Goal: Task Accomplishment & Management: Manage account settings

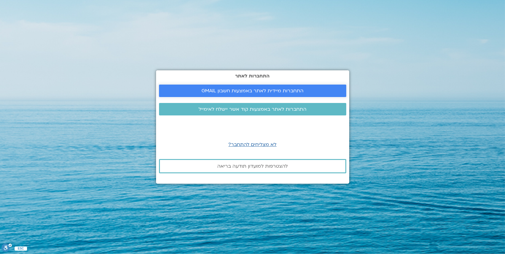
click at [236, 93] on span "התחברות מיידית לאתר באמצעות חשבון GMAIL" at bounding box center [252, 90] width 102 height 5
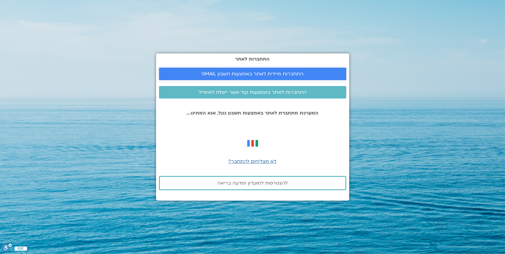
click at [252, 74] on span "התחברות מיידית לאתר באמצעות חשבון GMAIL" at bounding box center [252, 73] width 102 height 5
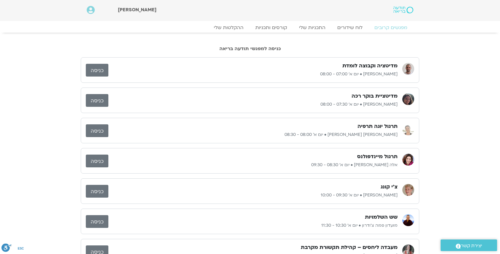
click at [93, 71] on link "כניסה" at bounding box center [97, 70] width 23 height 13
click at [96, 73] on link "כניסה" at bounding box center [97, 70] width 23 height 13
